Goal: Information Seeking & Learning: Find specific fact

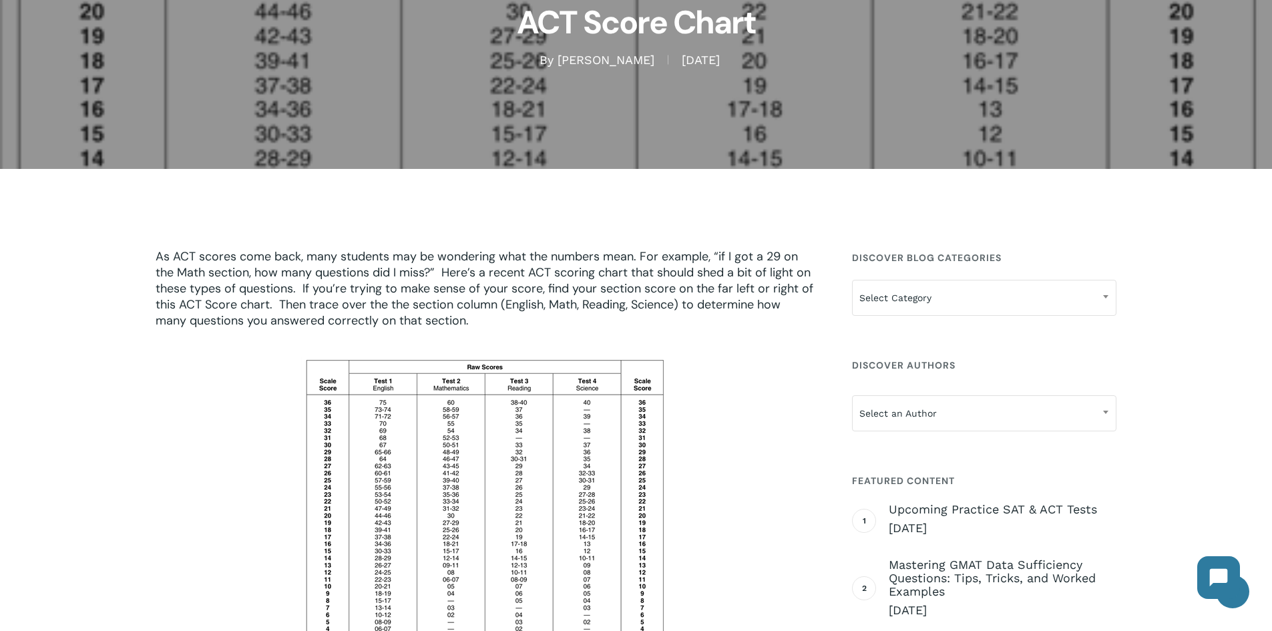
scroll to position [334, 0]
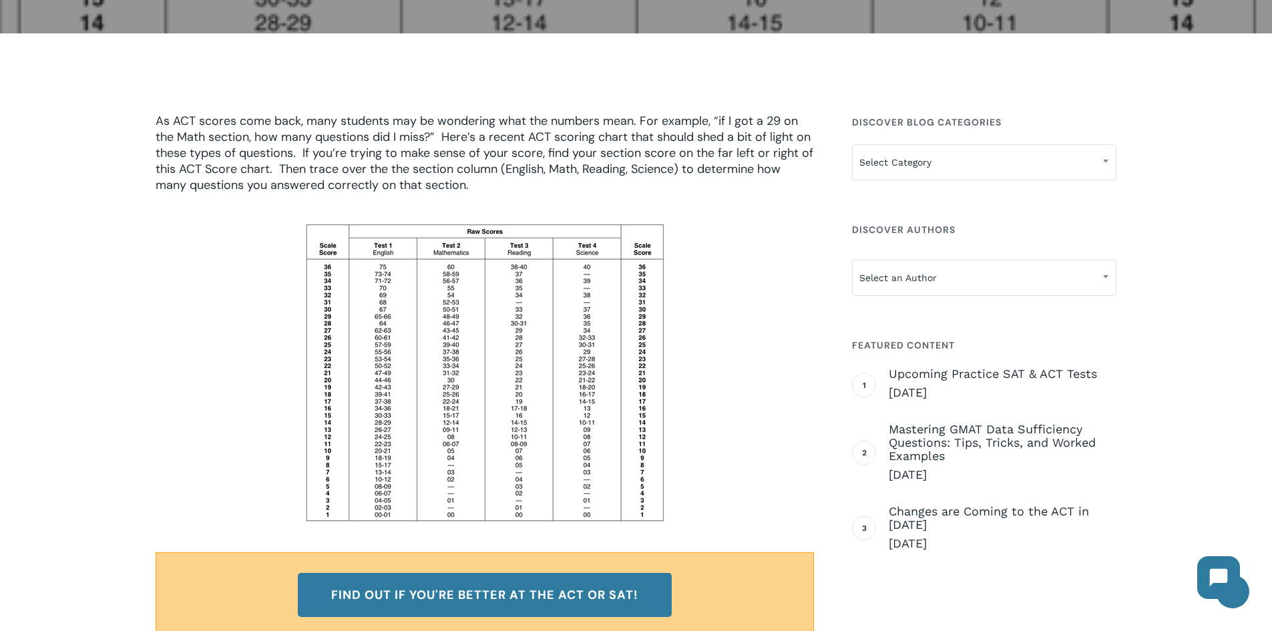
click at [460, 355] on img at bounding box center [484, 372] width 367 height 303
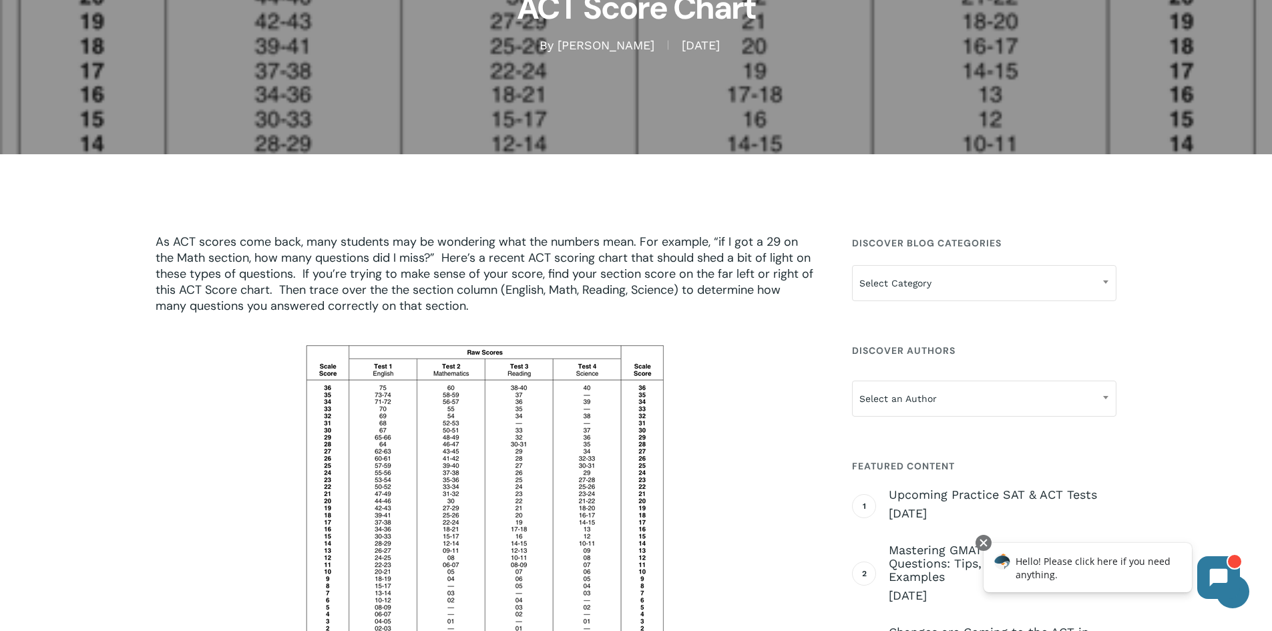
scroll to position [0, 0]
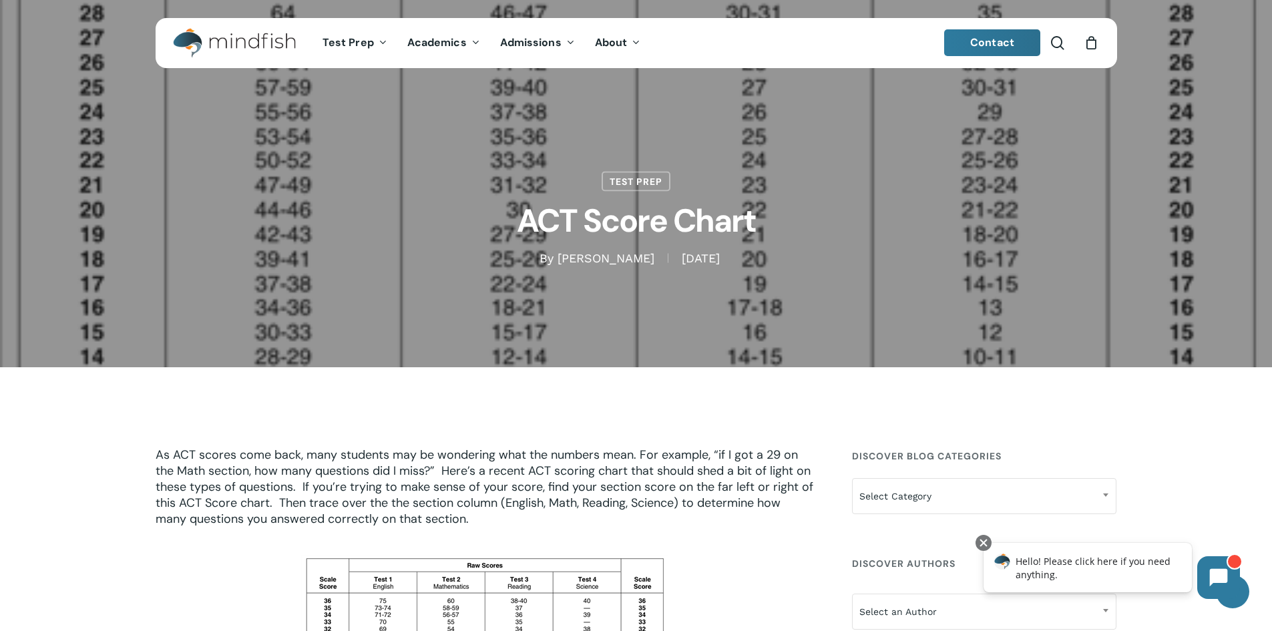
click at [648, 229] on h1 "ACT Score Chart" at bounding box center [636, 221] width 668 height 59
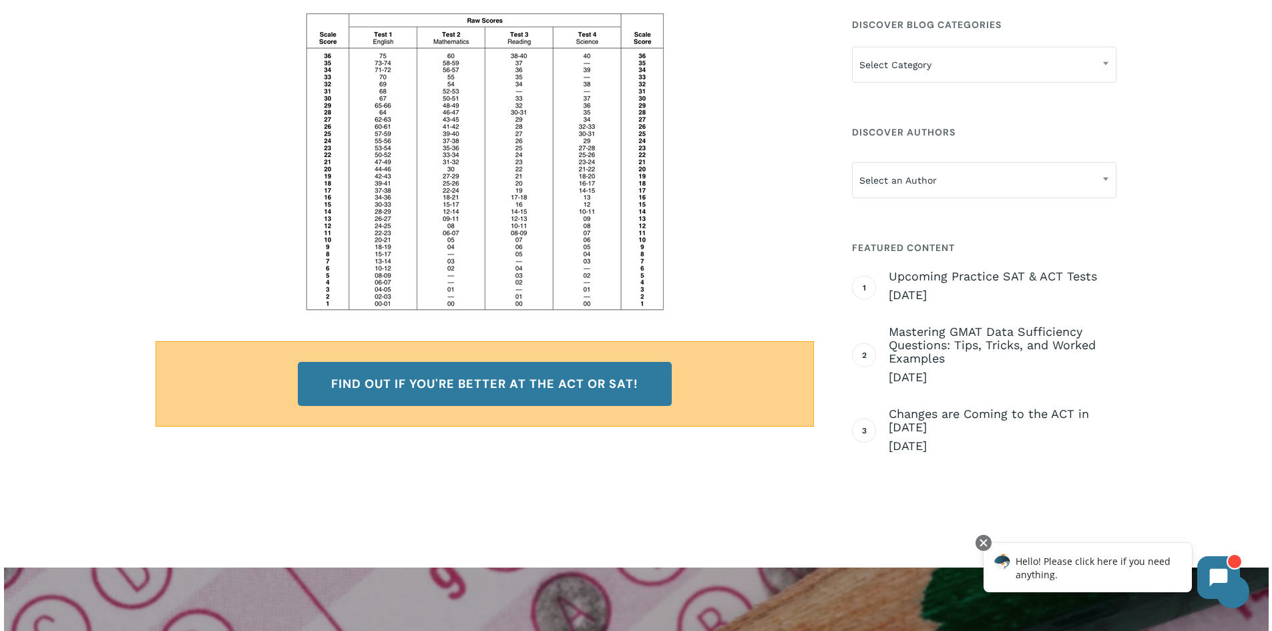
scroll to position [668, 0]
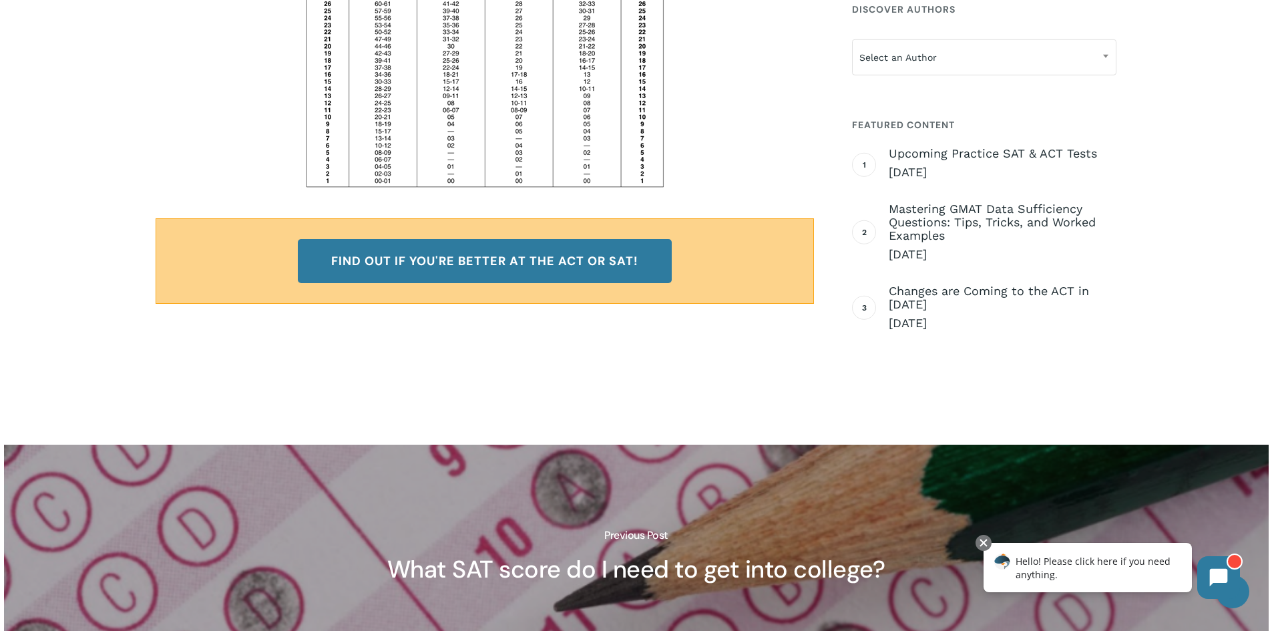
click at [563, 126] on img at bounding box center [484, 38] width 367 height 303
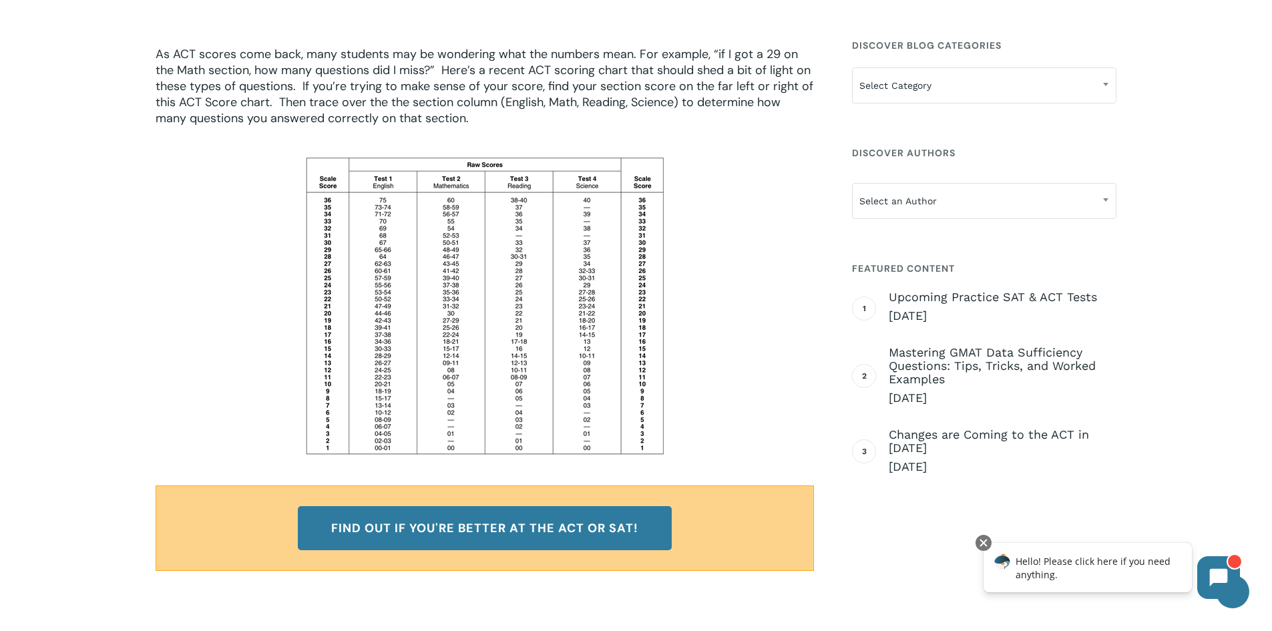
scroll to position [467, 0]
